Goal: Task Accomplishment & Management: Manage account settings

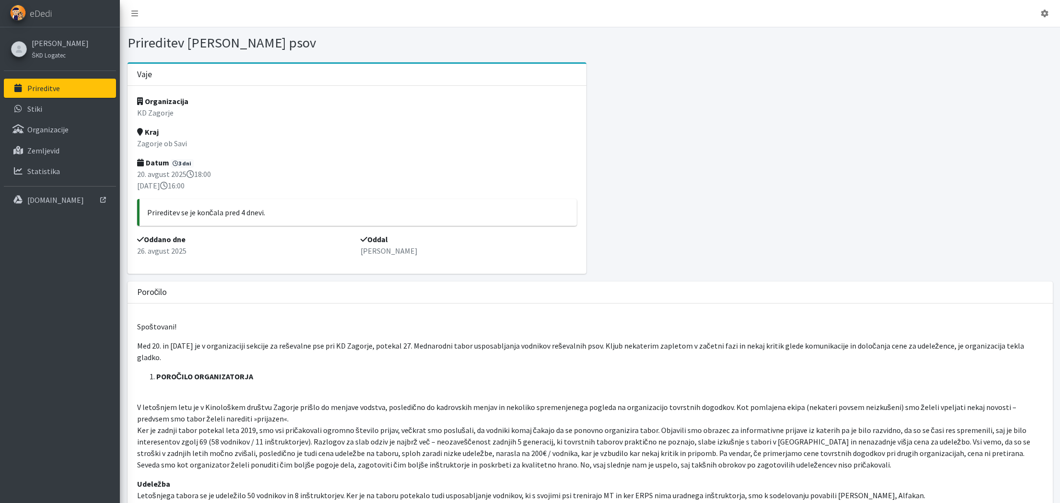
scroll to position [7, 0]
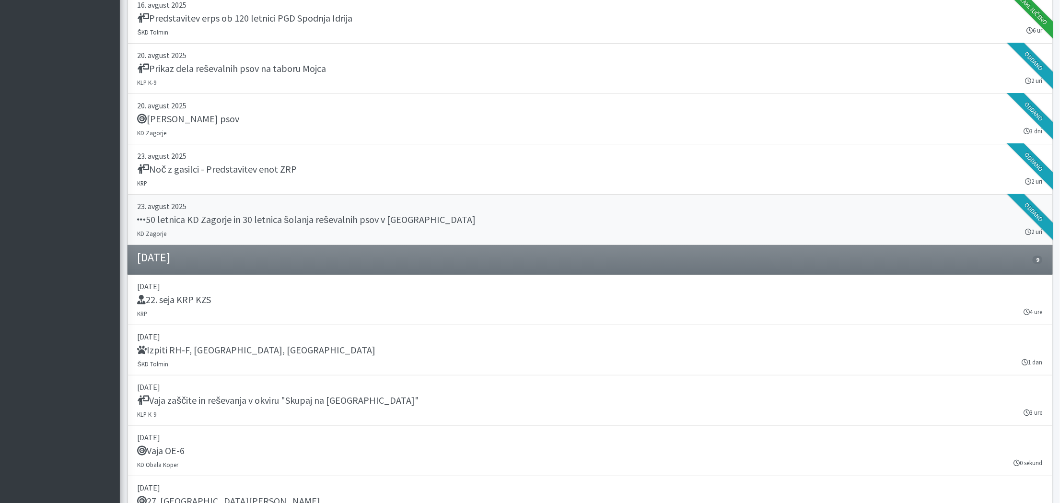
scroll to position [1303, 0]
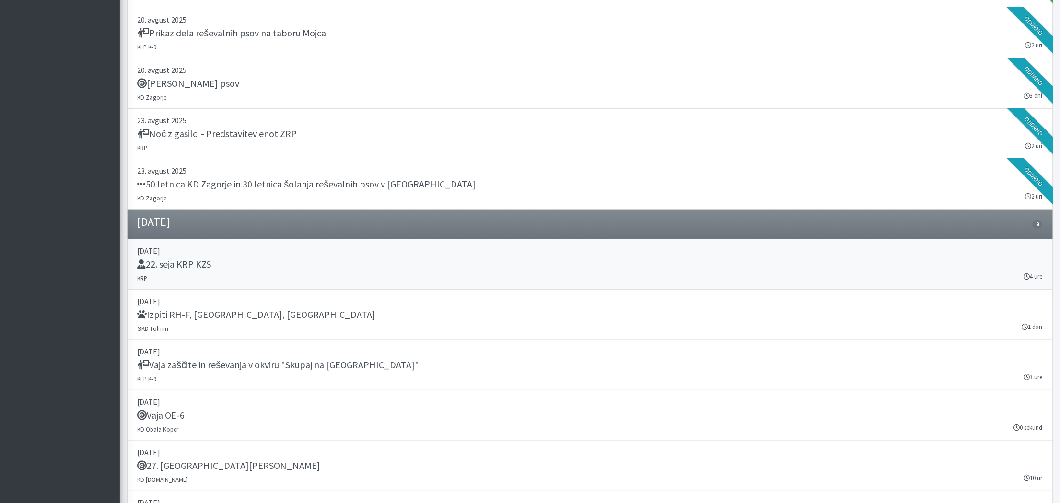
click at [199, 258] on h5 "22. seja KRP KZS" at bounding box center [175, 264] width 74 height 12
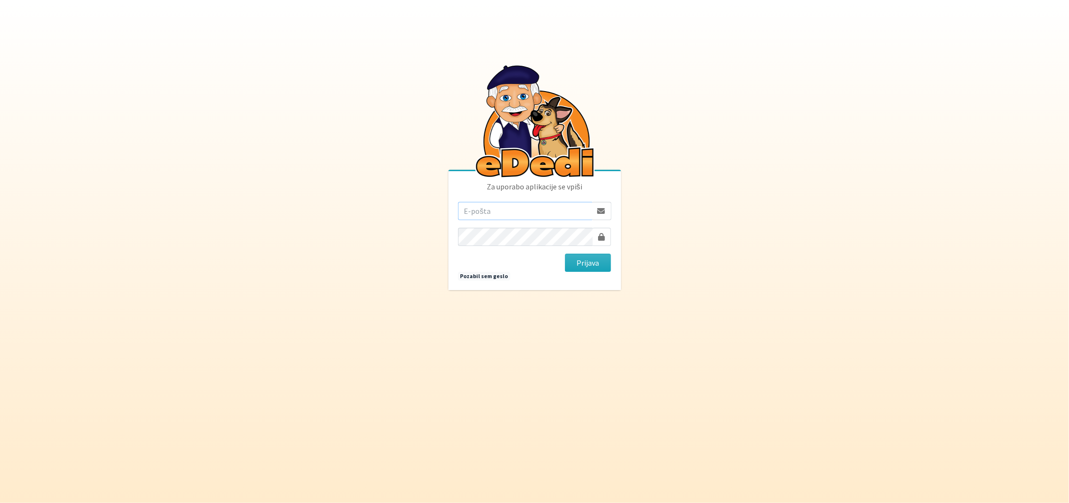
type input "matjaz@koprivc.si"
click at [596, 262] on button "Prijava" at bounding box center [588, 263] width 47 height 18
click at [577, 263] on button "Prijava" at bounding box center [588, 263] width 47 height 18
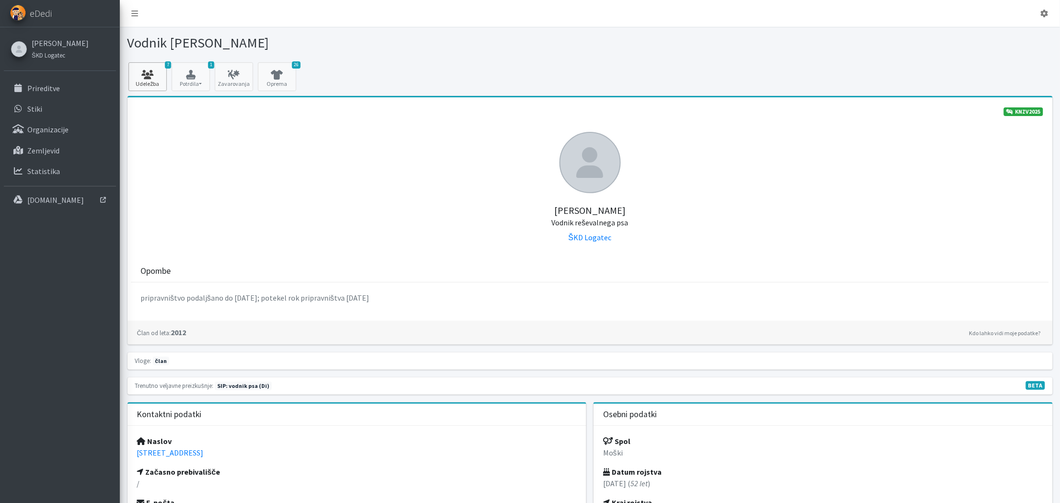
click at [152, 82] on link "7 Udeležba" at bounding box center [148, 76] width 38 height 29
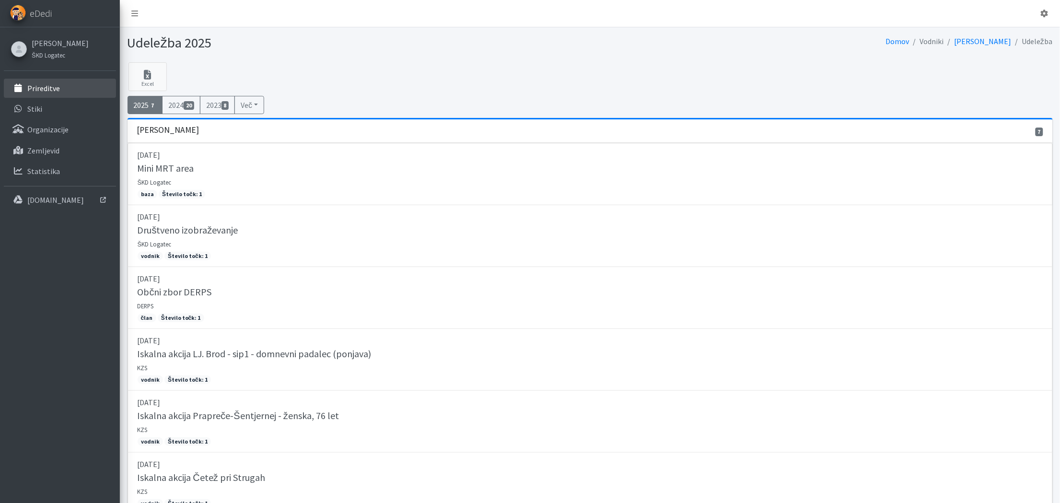
click at [47, 85] on p "Prireditve" at bounding box center [43, 88] width 33 height 10
